Goal: Task Accomplishment & Management: Use online tool/utility

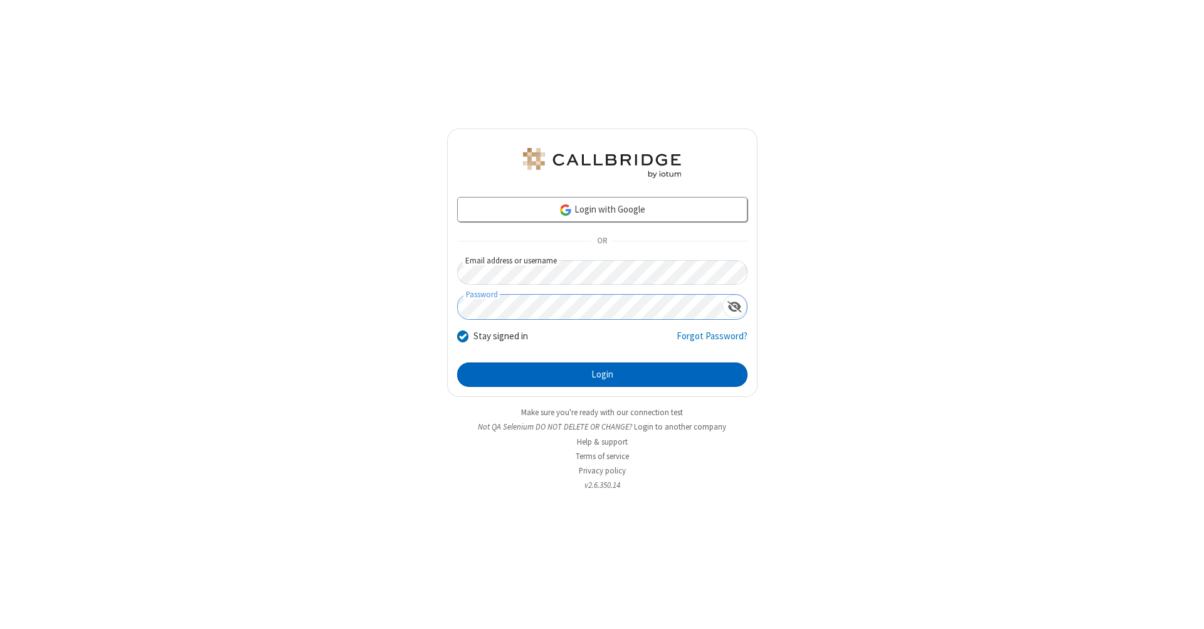
click at [602, 375] on button "Login" at bounding box center [602, 374] width 290 height 25
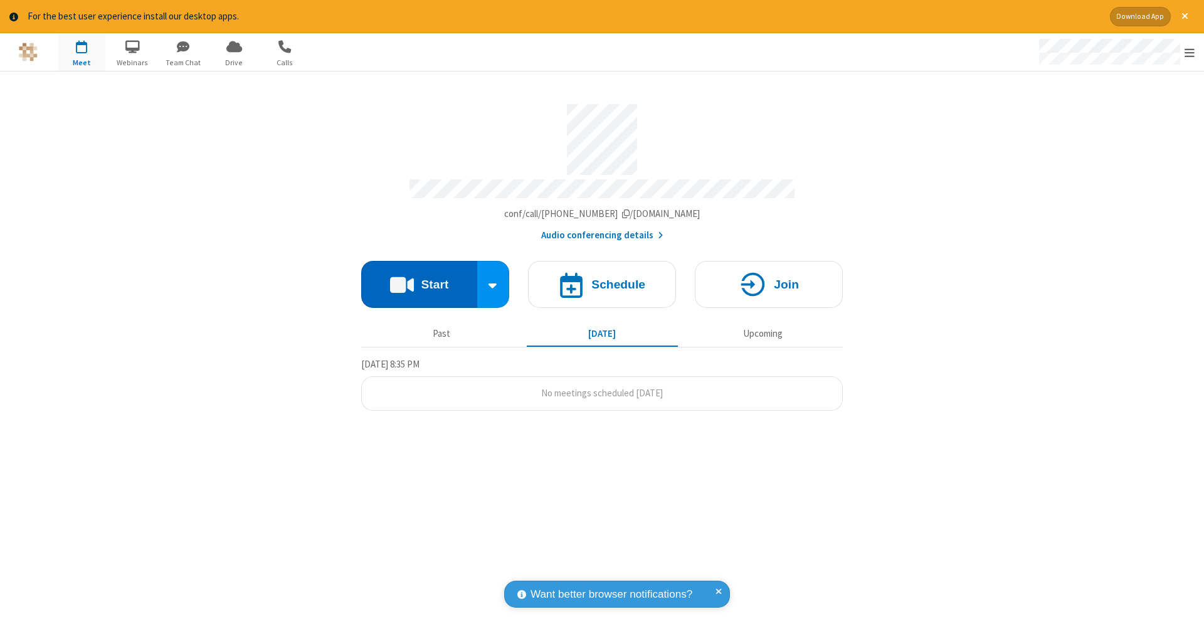
click at [419, 278] on button "Start" at bounding box center [419, 284] width 116 height 47
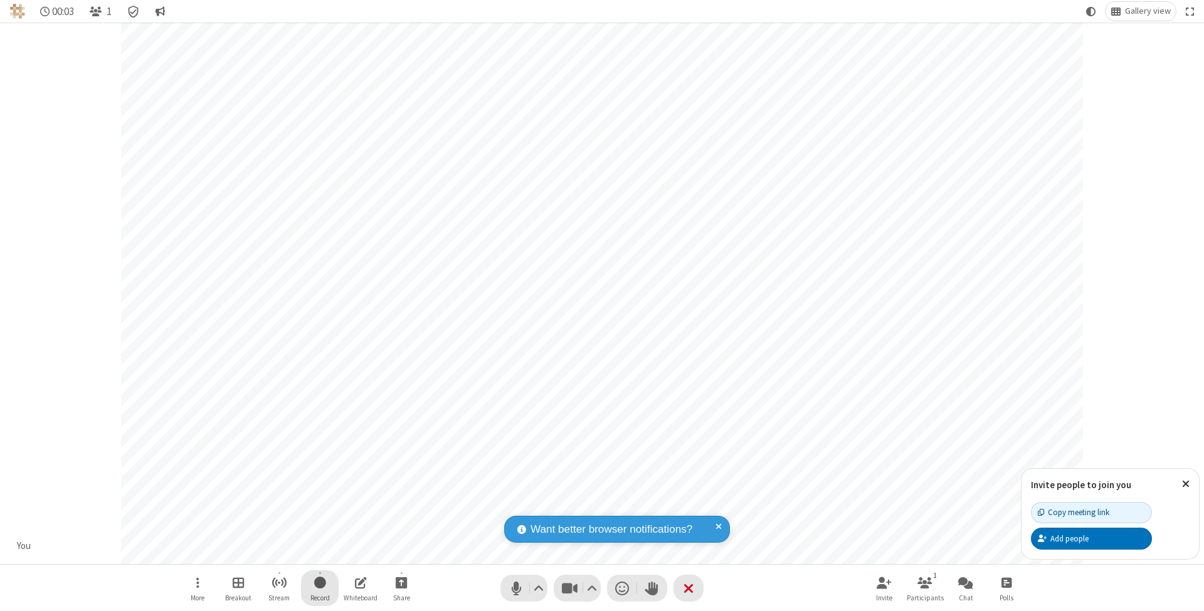
click at [320, 588] on span "Start recording" at bounding box center [320, 583] width 12 height 16
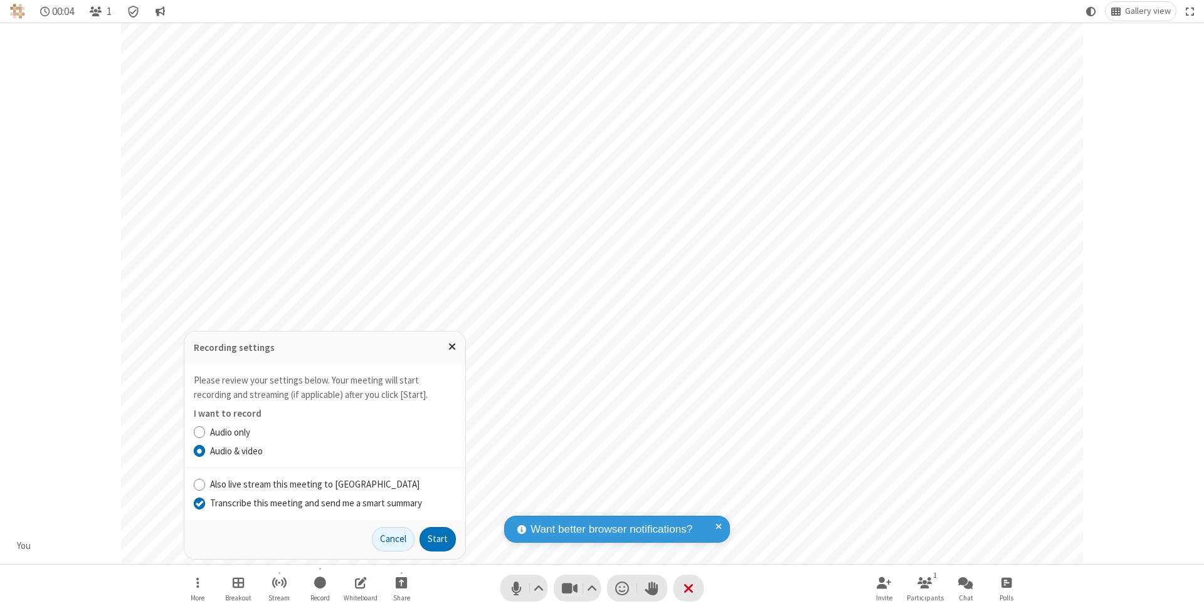
click at [199, 503] on input "Transcribe this meeting and send me a smart summary" at bounding box center [200, 503] width 12 height 13
click at [438, 539] on button "Start" at bounding box center [437, 539] width 36 height 25
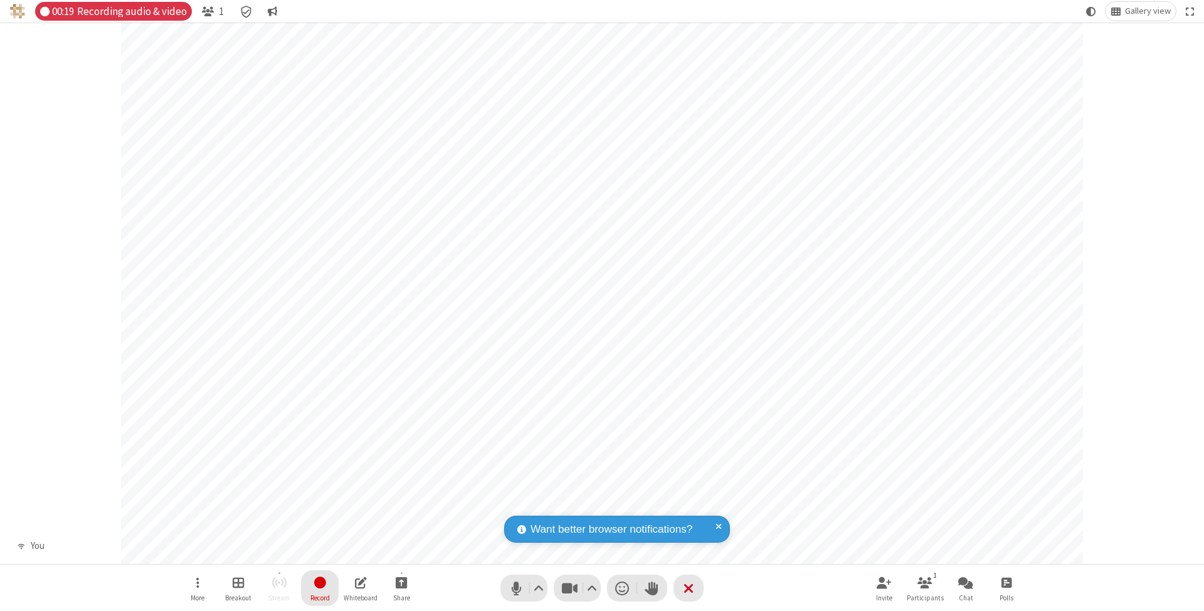
click at [320, 588] on span "Stop recording" at bounding box center [320, 583] width 14 height 16
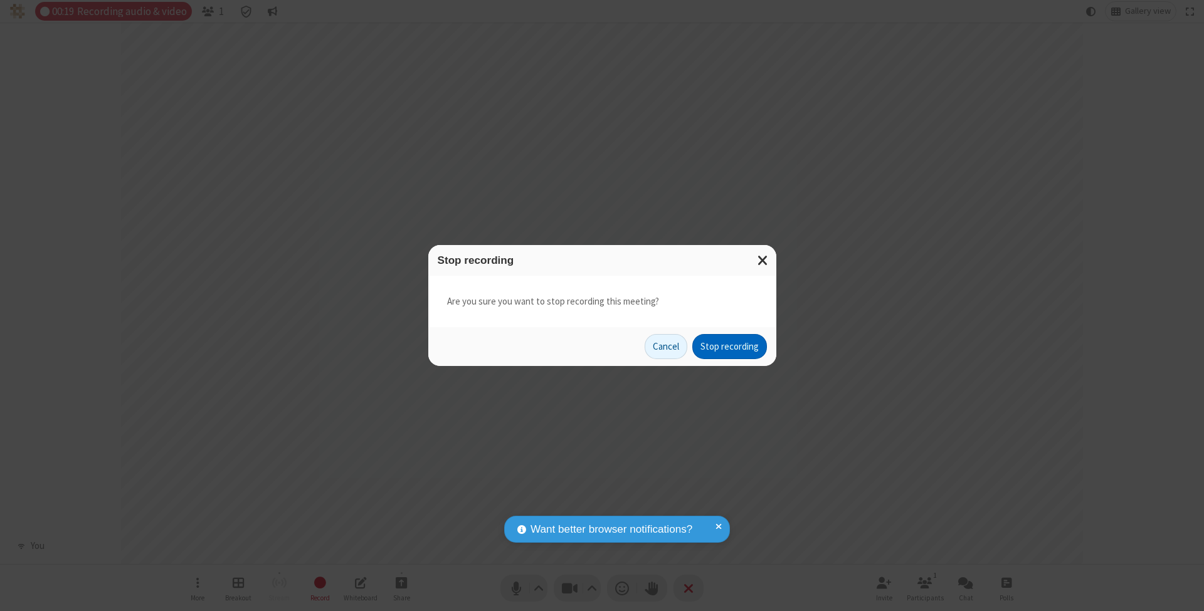
click at [729, 346] on button "Stop recording" at bounding box center [729, 346] width 75 height 25
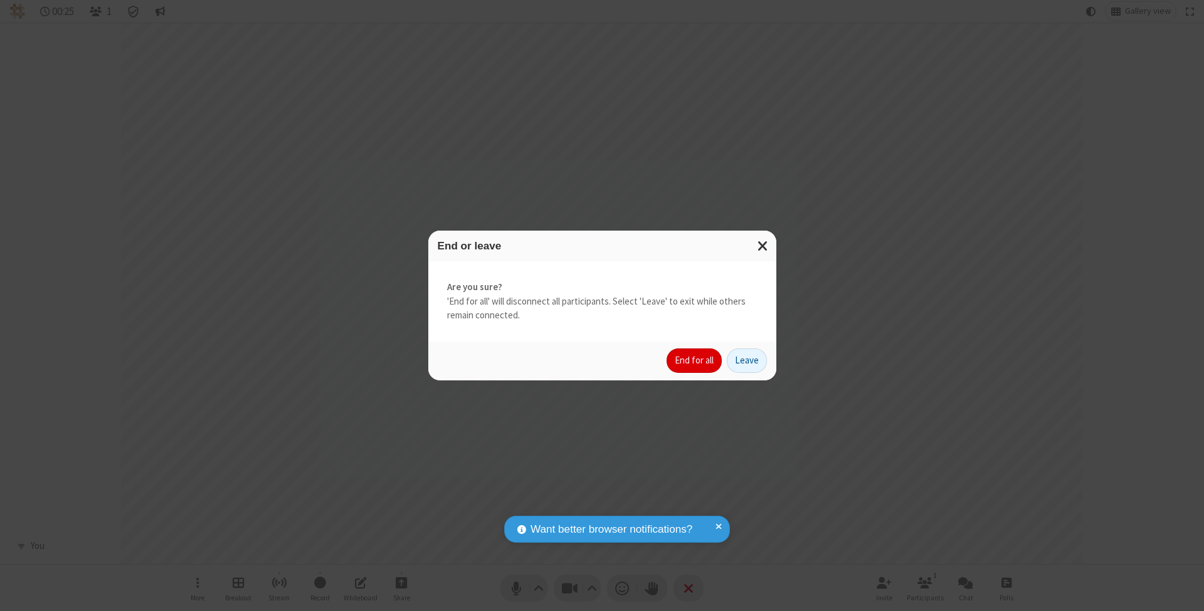
click at [695, 360] on button "End for all" at bounding box center [693, 361] width 55 height 25
